Goal: Information Seeking & Learning: Learn about a topic

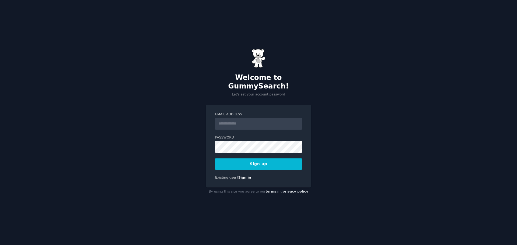
type input "**********"
click at [255, 160] on button "Sign up" at bounding box center [258, 164] width 87 height 11
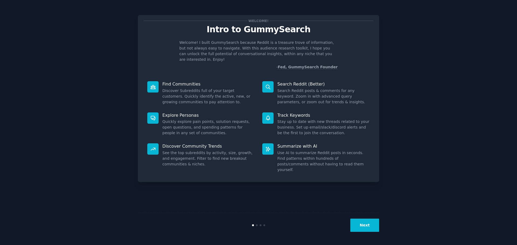
click at [363, 225] on button "Next" at bounding box center [364, 225] width 29 height 13
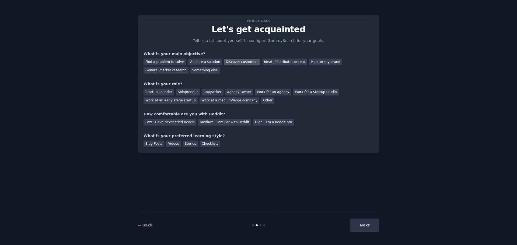
click at [230, 62] on div "Discover customers" at bounding box center [242, 62] width 36 height 7
click at [188, 67] on div "General market research" at bounding box center [165, 70] width 45 height 7
click at [238, 61] on div "Discover customers" at bounding box center [242, 62] width 36 height 7
click at [306, 93] on div "Work for a Startup Studio" at bounding box center [315, 92] width 45 height 7
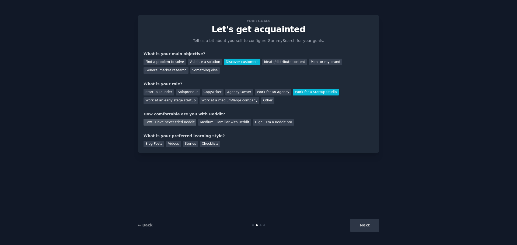
click at [171, 124] on div "Low - Have never tried Reddit" at bounding box center [169, 122] width 53 height 7
click at [154, 146] on div "Blog Posts" at bounding box center [153, 144] width 21 height 7
click at [207, 145] on div "Checklists" at bounding box center [210, 144] width 20 height 7
click at [373, 225] on button "Next" at bounding box center [364, 225] width 29 height 13
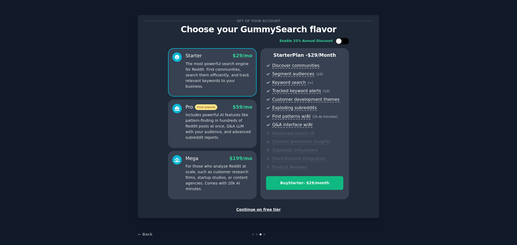
click at [337, 40] on div at bounding box center [339, 41] width 6 height 6
click at [338, 40] on icon at bounding box center [339, 41] width 3 height 3
checkbox input "false"
click at [269, 211] on div "Continue on free tier" at bounding box center [258, 210] width 230 height 6
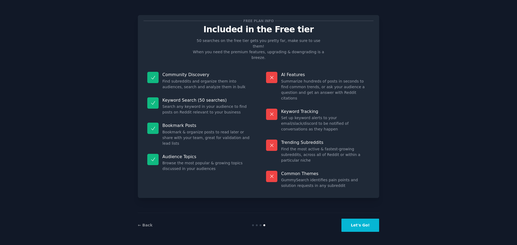
click at [357, 221] on button "Let's Go!" at bounding box center [360, 225] width 38 height 13
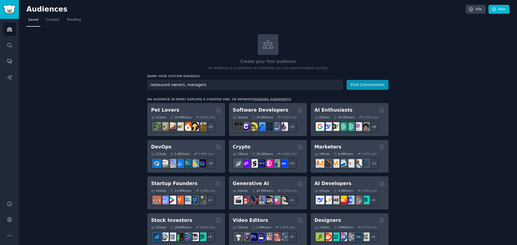
click at [188, 85] on input "restaurant owners, managers" at bounding box center [244, 85] width 195 height 10
click at [182, 85] on input "restaurant owners, managers" at bounding box center [244, 85] width 195 height 10
click at [160, 85] on input "restaurant owners, managers" at bounding box center [244, 85] width 195 height 10
click at [181, 85] on input "restaurant owners, managers" at bounding box center [244, 85] width 195 height 10
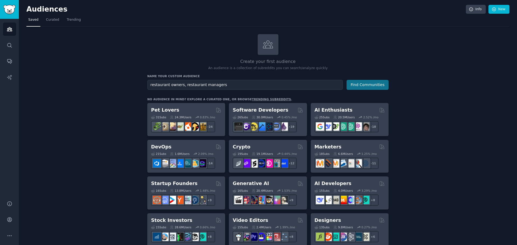
type input "restaurant owners, restaurant managers"
click at [356, 84] on button "Find Communities" at bounding box center [367, 85] width 42 height 10
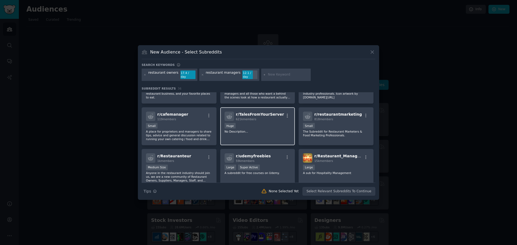
scroll to position [27, 0]
click at [199, 133] on p "A place for proprietors and managers to share tips, advice and general discussi…" at bounding box center [179, 134] width 66 height 11
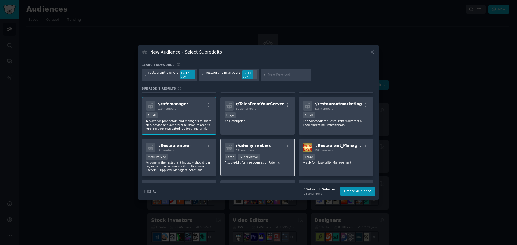
scroll to position [54, 0]
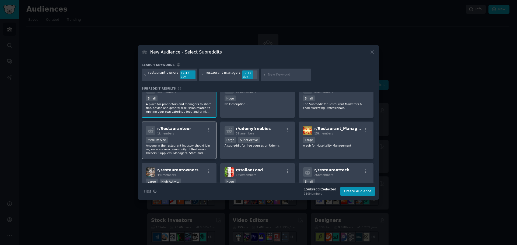
click at [194, 144] on p "Anyone in the restaurant industry should join us, we are a new community of Res…" at bounding box center [179, 149] width 66 height 11
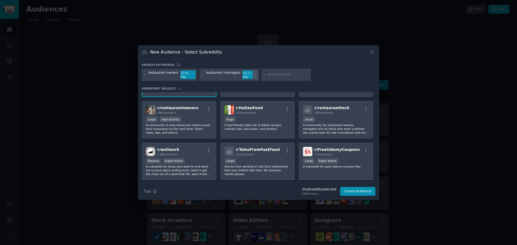
scroll to position [0, 0]
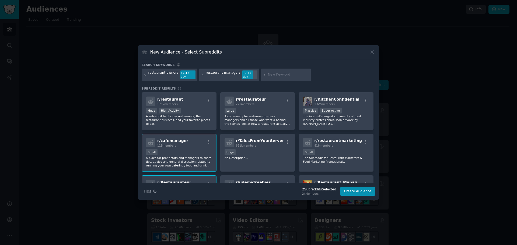
click at [283, 76] on input "text" at bounding box center [288, 74] width 41 height 5
click at [355, 187] on button "Create Audience" at bounding box center [358, 191] width 36 height 9
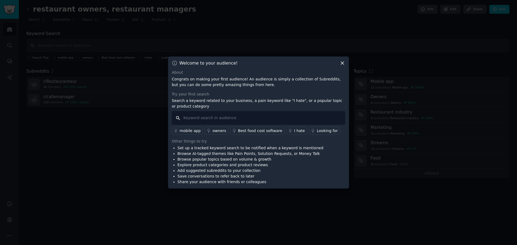
click at [244, 121] on input "text" at bounding box center [258, 118] width 173 height 14
type input "I love, like,"
click at [252, 130] on div "Best food cost software" at bounding box center [260, 131] width 44 height 6
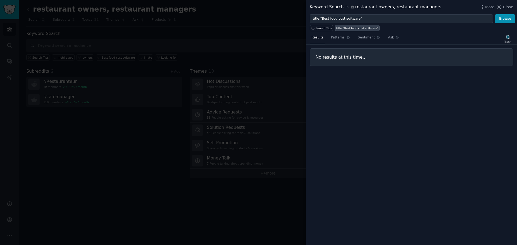
click at [500, 7] on icon at bounding box center [499, 7] width 3 height 3
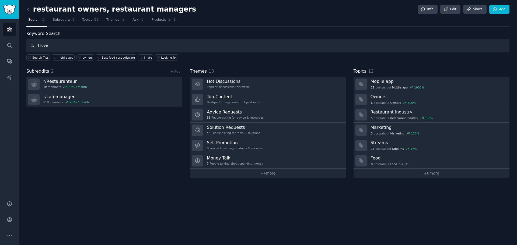
type input "I love"
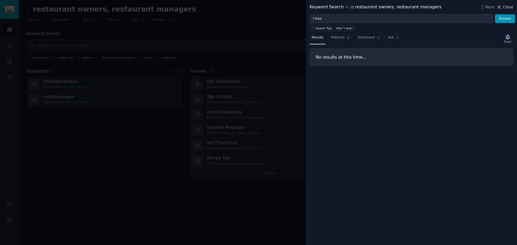
click at [507, 8] on span "Close" at bounding box center [508, 7] width 10 height 6
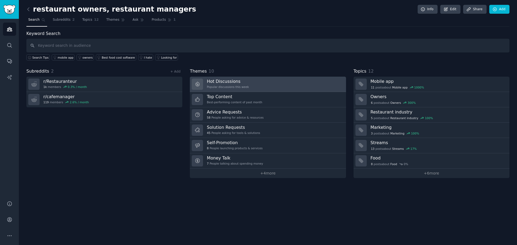
click at [245, 87] on link "Hot Discussions Popular discussions this week" at bounding box center [268, 84] width 156 height 15
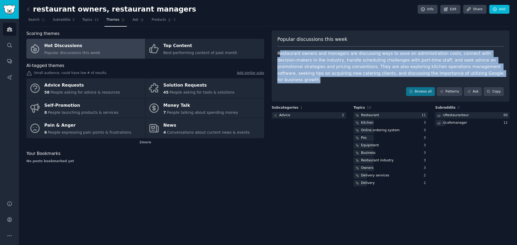
drag, startPoint x: 289, startPoint y: 53, endPoint x: 504, endPoint y: 74, distance: 215.9
click at [504, 74] on div "Popular discussions this week Restaurant owners and managers are discussing way…" at bounding box center [391, 66] width 238 height 72
click at [423, 76] on div at bounding box center [423, 76] width 0 height 0
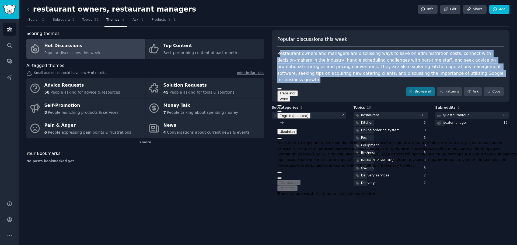
click at [360, 161] on div "Власники та керівники ресторанів обговорюють способи заощадити на адміністратив…" at bounding box center [397, 154] width 240 height 28
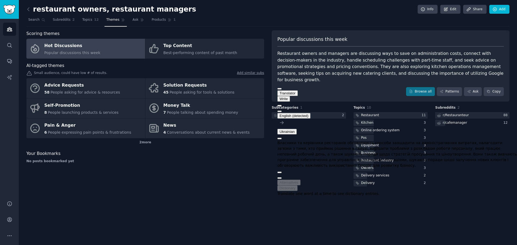
click at [456, 172] on div "Subreddits 2 r/ Restauranteur 88 r/ cafemanager 12" at bounding box center [472, 147] width 74 height 82
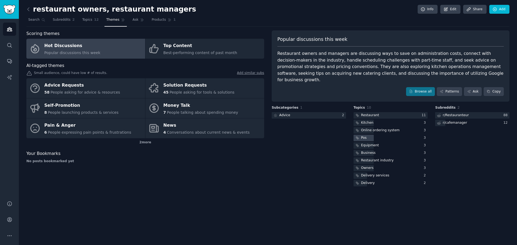
click at [364, 136] on div "Pos" at bounding box center [364, 138] width 6 height 5
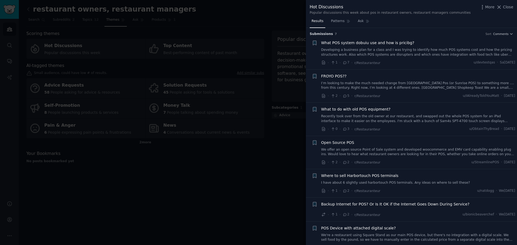
click at [333, 45] on span "What POS system dobuiu use and how is pricibg?" at bounding box center [367, 43] width 93 height 6
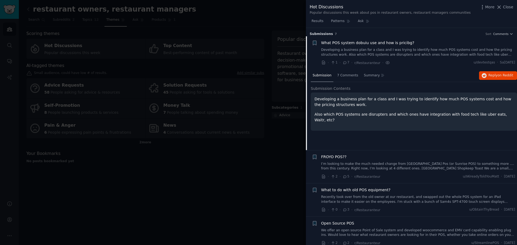
scroll to position [9, 0]
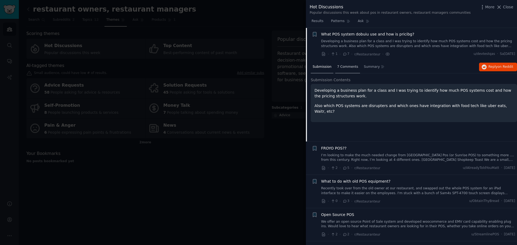
click at [347, 69] on span "7 Comments" at bounding box center [347, 67] width 21 height 5
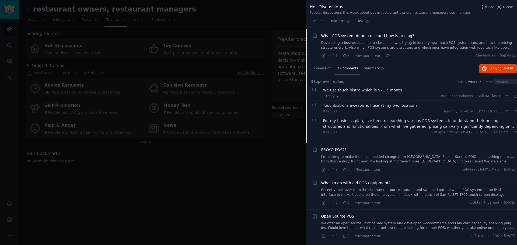
scroll to position [0, 0]
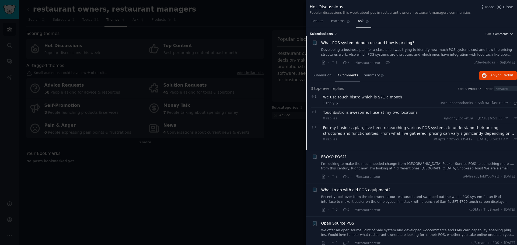
click at [359, 19] on span "Ask" at bounding box center [361, 21] width 6 height 5
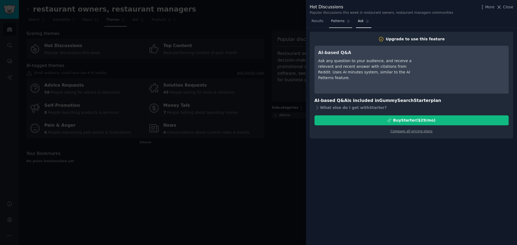
click at [334, 21] on span "Patterns" at bounding box center [337, 21] width 13 height 5
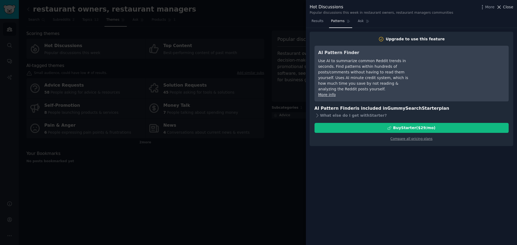
click at [510, 7] on span "Close" at bounding box center [508, 7] width 10 height 6
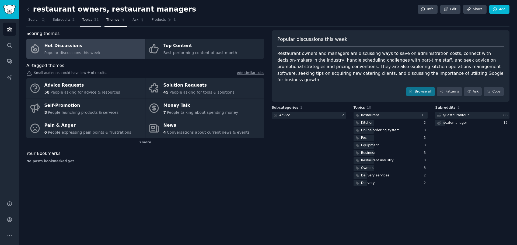
click at [84, 22] on span "Topics" at bounding box center [87, 19] width 10 height 5
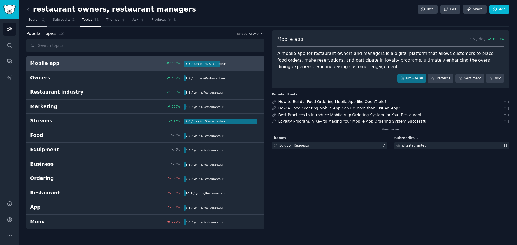
click at [37, 19] on span "Search" at bounding box center [33, 19] width 11 height 5
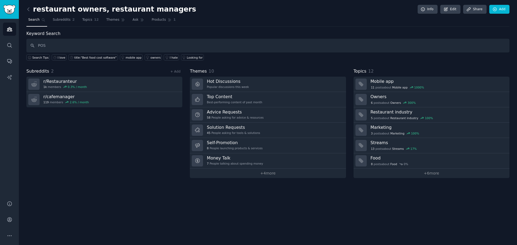
type input "POS"
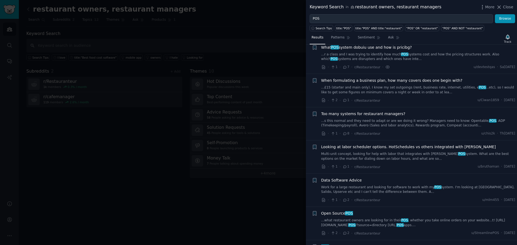
scroll to position [283, 0]
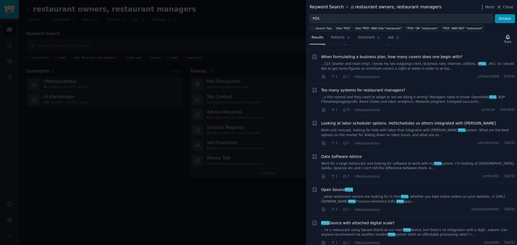
click at [269, 209] on div at bounding box center [258, 122] width 517 height 245
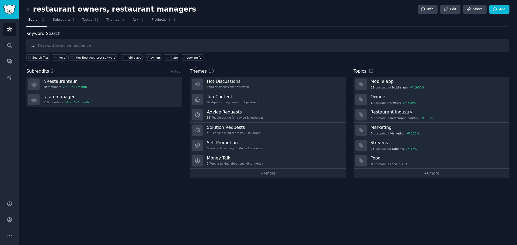
click at [54, 43] on input "text" at bounding box center [267, 46] width 483 height 14
type input "pecanpos"
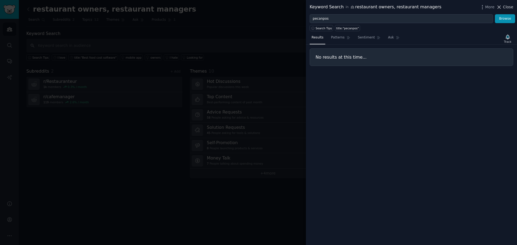
click at [508, 6] on span "Close" at bounding box center [508, 7] width 10 height 6
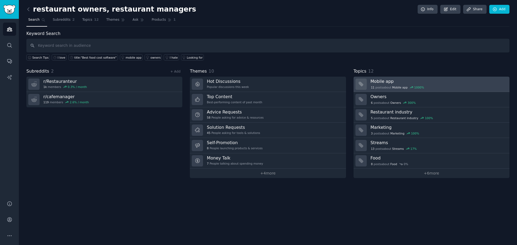
click at [374, 82] on h3 "Mobile app" at bounding box center [437, 82] width 135 height 6
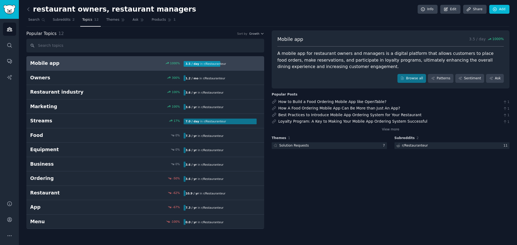
click at [81, 61] on h2 "Mobile app" at bounding box center [68, 63] width 77 height 7
click at [260, 35] on icon "button" at bounding box center [262, 34] width 4 height 4
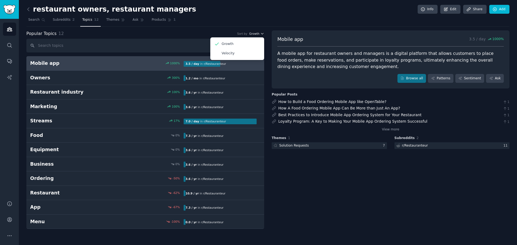
click at [260, 34] on button "Growth" at bounding box center [256, 34] width 15 height 4
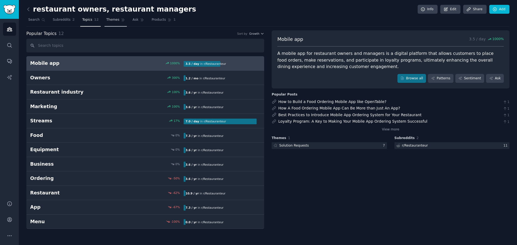
click at [106, 19] on span "Themes" at bounding box center [112, 19] width 13 height 5
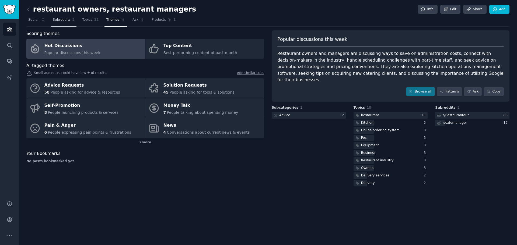
click at [58, 18] on span "Subreddits" at bounding box center [62, 19] width 18 height 5
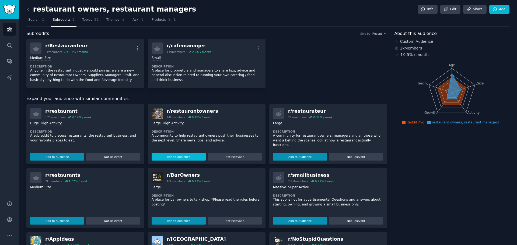
click at [190, 154] on button "Add to Audience" at bounding box center [179, 157] width 54 height 8
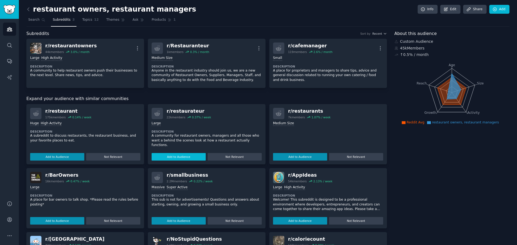
click at [173, 156] on button "Add to Audience" at bounding box center [179, 157] width 54 height 8
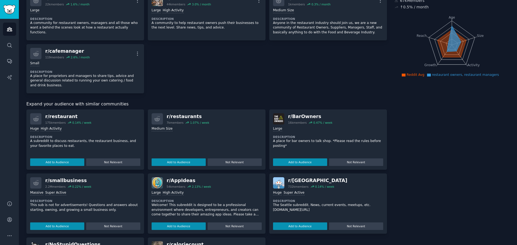
scroll to position [54, 0]
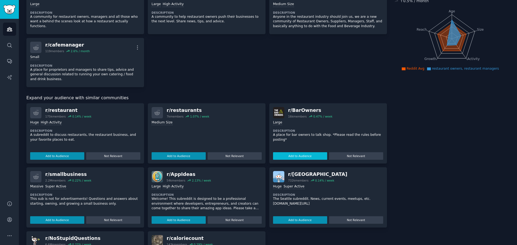
click at [305, 152] on button "Add to Audience" at bounding box center [300, 156] width 54 height 8
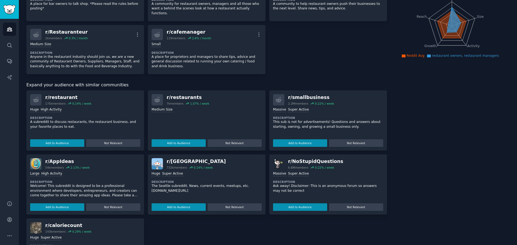
scroll to position [0, 0]
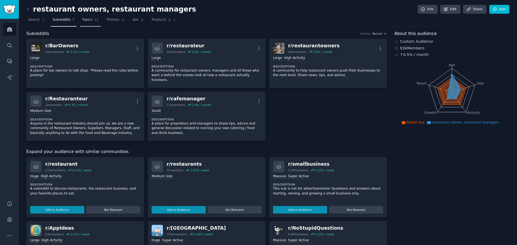
click at [89, 18] on link "Topics 12" at bounding box center [90, 21] width 20 height 11
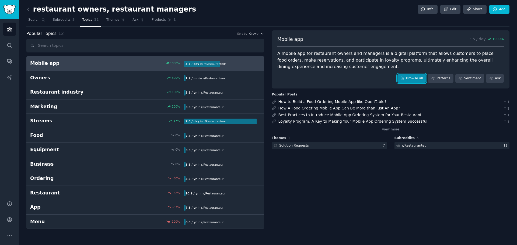
click at [423, 77] on link "Browse all" at bounding box center [411, 78] width 29 height 9
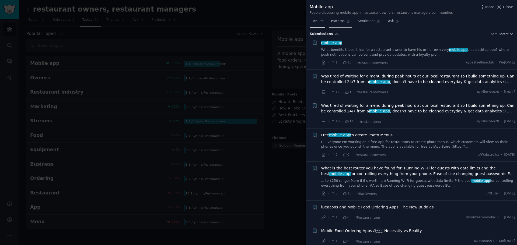
click at [335, 23] on span "Patterns" at bounding box center [337, 21] width 13 height 5
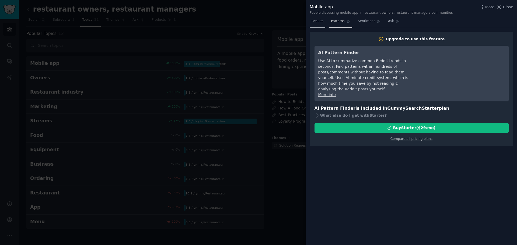
click at [317, 21] on span "Results" at bounding box center [317, 21] width 12 height 5
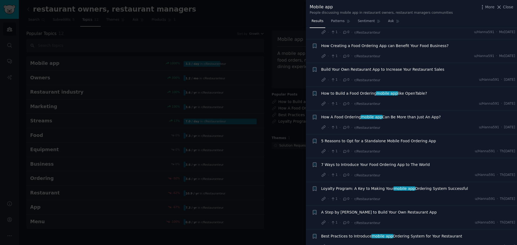
scroll to position [215, 0]
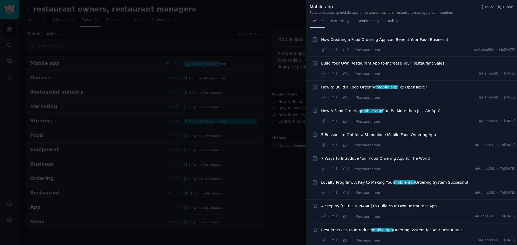
click at [371, 183] on span "Loyalty Program: A Key to Making Your mobile app Ordering System Successful" at bounding box center [394, 183] width 147 height 6
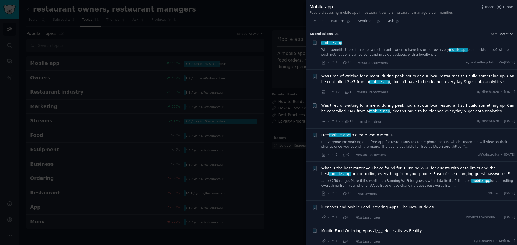
click at [339, 110] on span "Was tired of waiting for a menu during peak hours at our local restaurant so I …" at bounding box center [418, 108] width 194 height 11
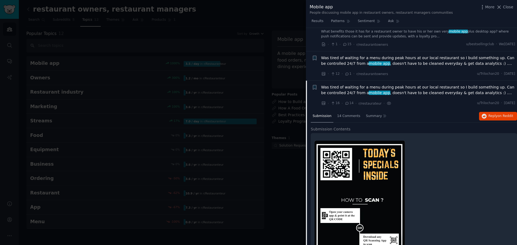
scroll to position [17, 0]
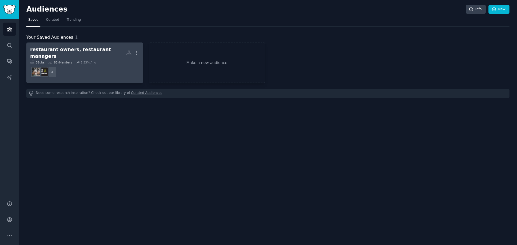
click at [94, 72] on dd "+ 3" at bounding box center [84, 71] width 109 height 15
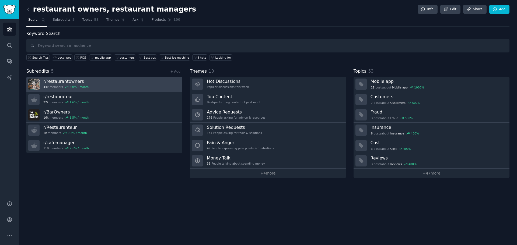
click at [114, 91] on link "r/ restaurantowners 44k members 3.0 % / month" at bounding box center [104, 84] width 156 height 15
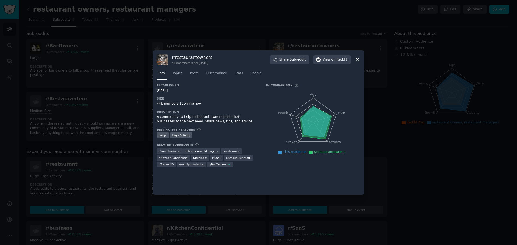
click at [358, 59] on icon at bounding box center [357, 60] width 6 height 6
click at [359, 59] on icon at bounding box center [357, 60] width 6 height 6
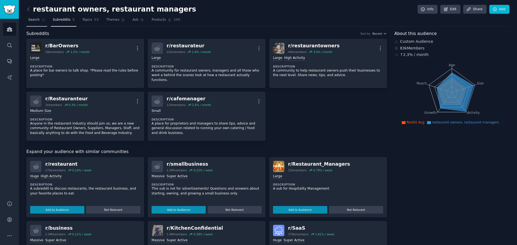
click at [35, 20] on span "Search" at bounding box center [33, 19] width 11 height 5
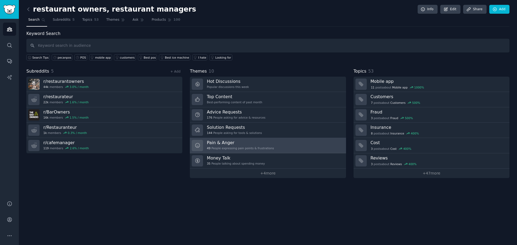
click at [231, 145] on h3 "Pain & Anger" at bounding box center [240, 143] width 67 height 6
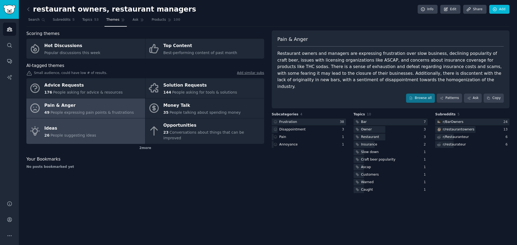
click at [82, 128] on div "Ideas" at bounding box center [70, 128] width 52 height 9
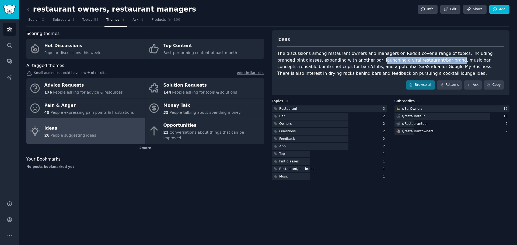
drag, startPoint x: 347, startPoint y: 60, endPoint x: 416, endPoint y: 61, distance: 68.9
click at [416, 61] on div "The discussions among restaurant owners and managers on Reddit cover a range of…" at bounding box center [390, 63] width 226 height 26
click at [487, 60] on div "The discussions among restaurant owners and managers on Reddit cover a range of…" at bounding box center [390, 63] width 226 height 26
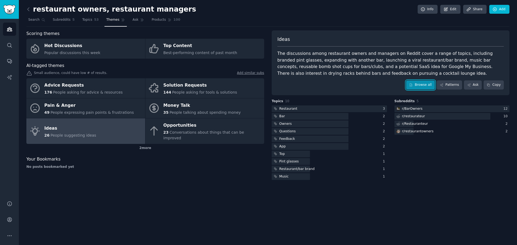
click at [425, 86] on link "Browse all" at bounding box center [420, 84] width 29 height 9
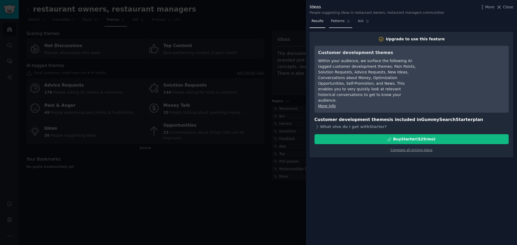
click at [339, 21] on span "Patterns" at bounding box center [337, 21] width 13 height 5
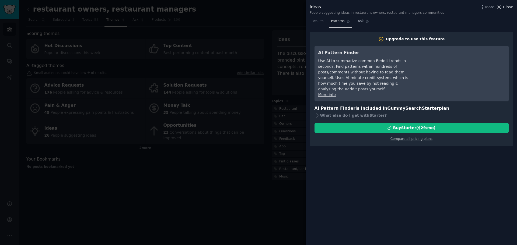
click at [505, 9] on span "Close" at bounding box center [508, 7] width 10 height 6
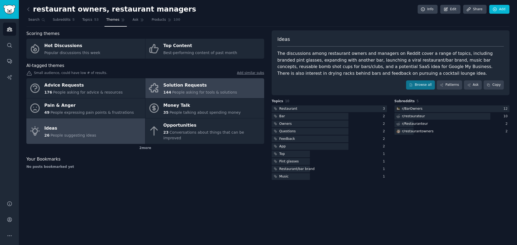
click at [224, 94] on span "People asking for tools & solutions" at bounding box center [204, 92] width 65 height 4
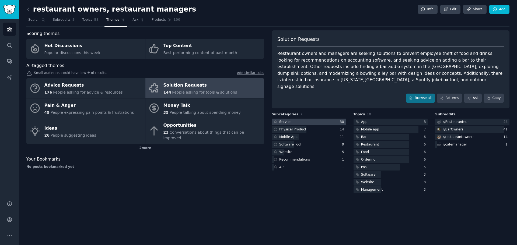
click at [310, 119] on div at bounding box center [309, 122] width 74 height 7
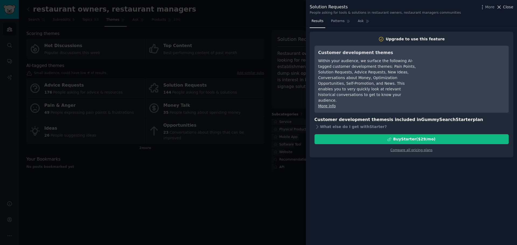
click at [502, 6] on icon at bounding box center [499, 7] width 6 height 6
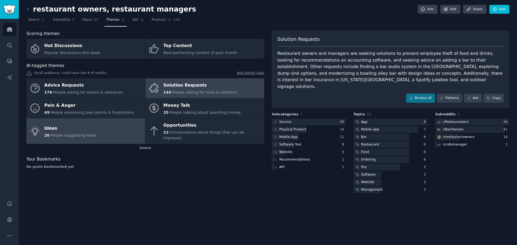
click at [87, 128] on div "Ideas" at bounding box center [70, 128] width 52 height 9
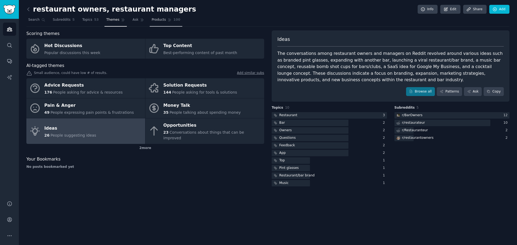
click at [152, 21] on span "Products" at bounding box center [159, 19] width 14 height 5
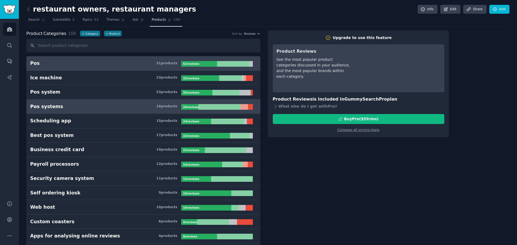
click at [86, 110] on link "Pos systems 16 product s 29 review s" at bounding box center [143, 107] width 234 height 15
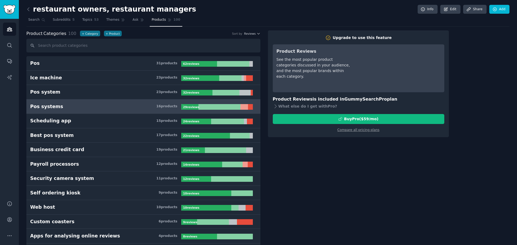
click at [141, 100] on link "Pos systems 16 product s 29 review s" at bounding box center [143, 107] width 234 height 15
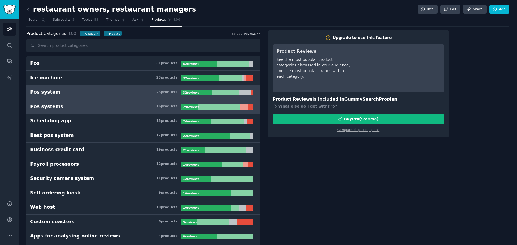
click at [140, 94] on h3 "Pos system 23 product s" at bounding box center [105, 92] width 151 height 7
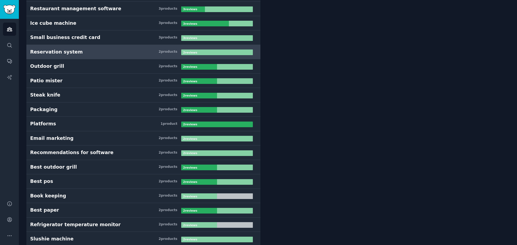
scroll to position [861, 0]
